Goal: Browse casually

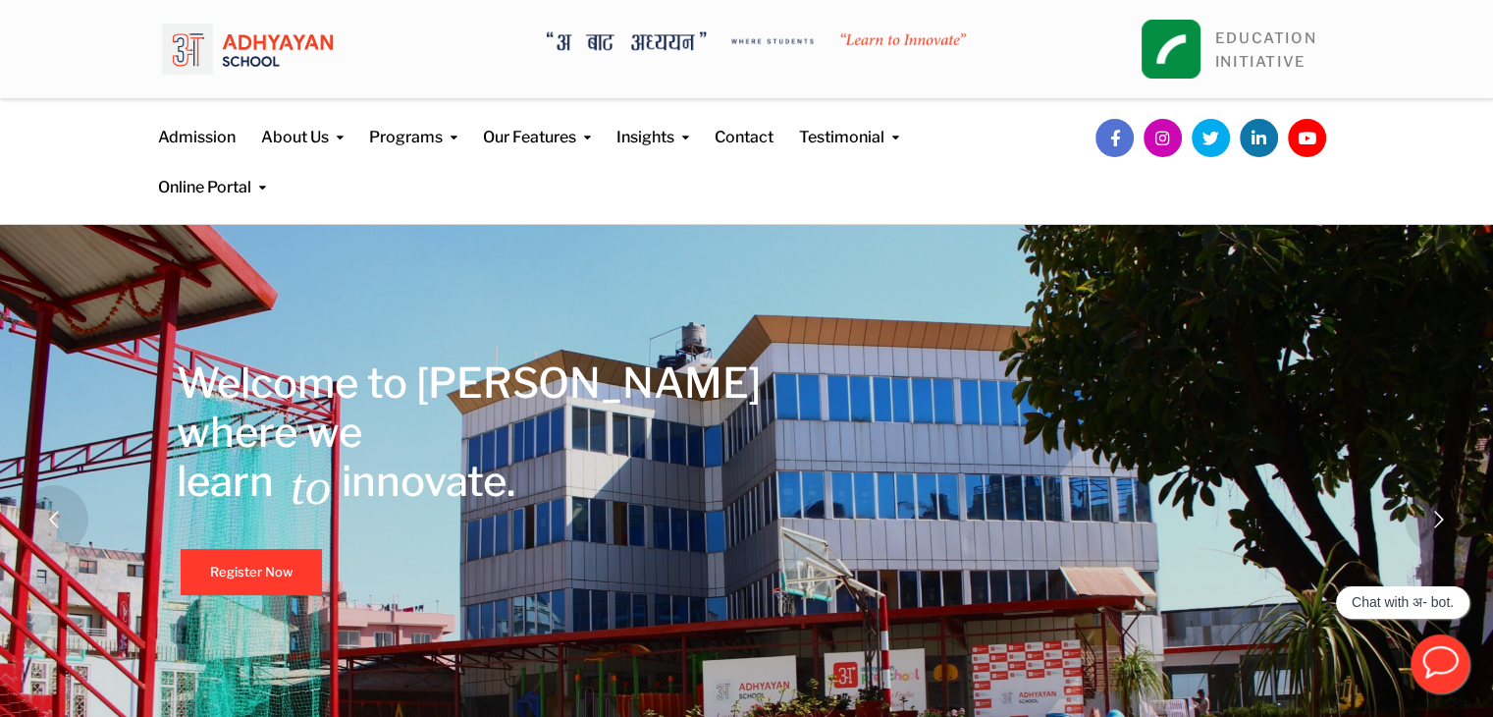
click at [276, 47] on img at bounding box center [247, 49] width 171 height 69
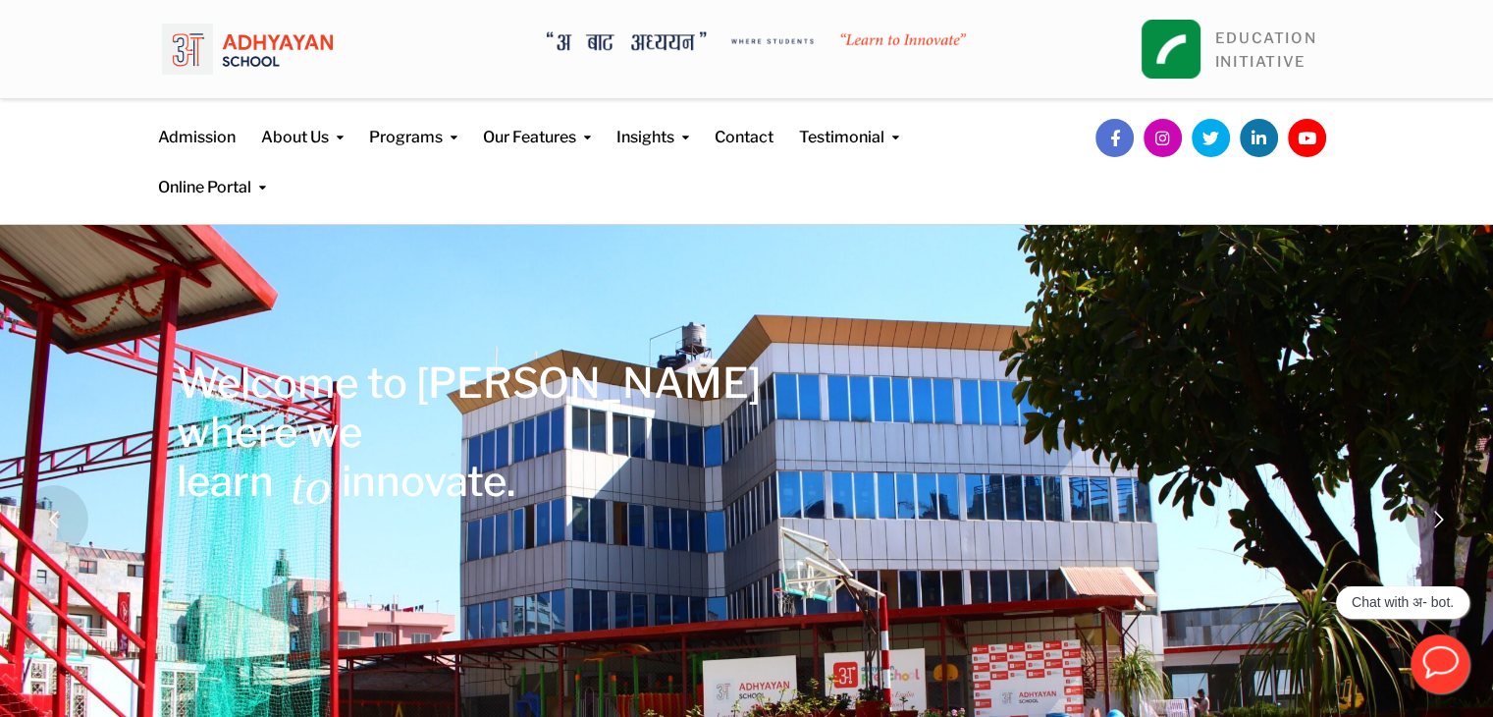
click at [252, 53] on img at bounding box center [247, 49] width 171 height 69
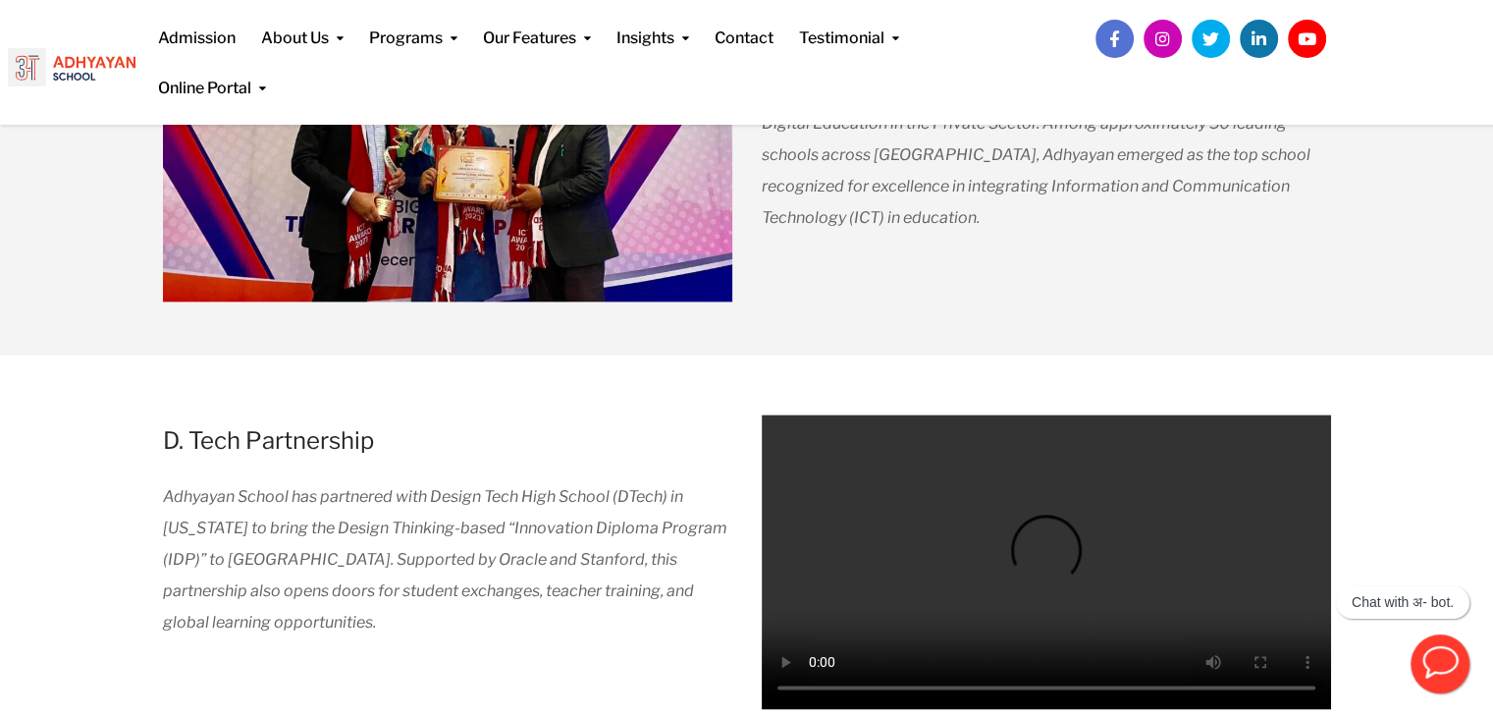
scroll to position [2405, 0]
